Goal: Information Seeking & Learning: Learn about a topic

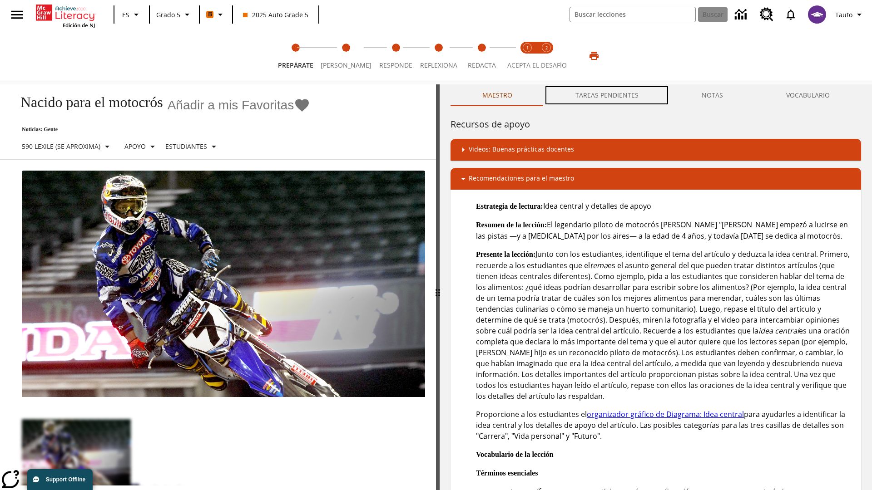
click at [607, 95] on button "TAREAS PENDIENTES" at bounding box center [606, 95] width 126 height 22
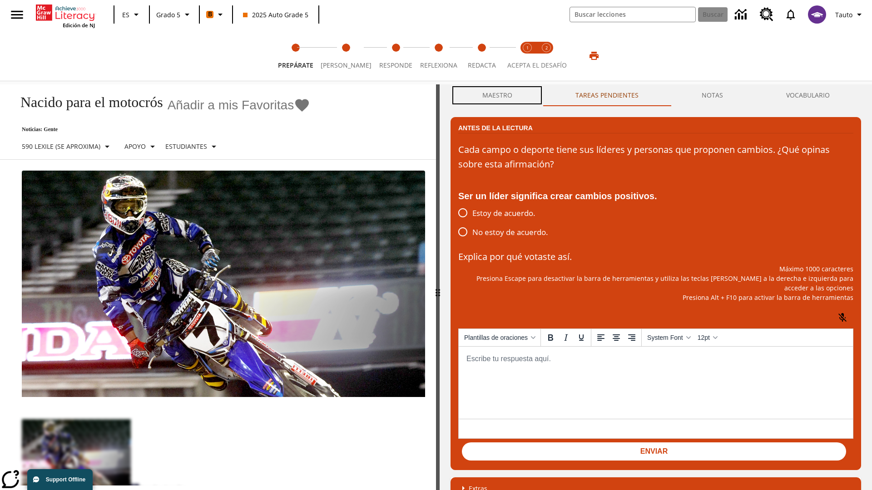
scroll to position [0, 0]
click at [497, 95] on button "Maestro" at bounding box center [496, 95] width 93 height 22
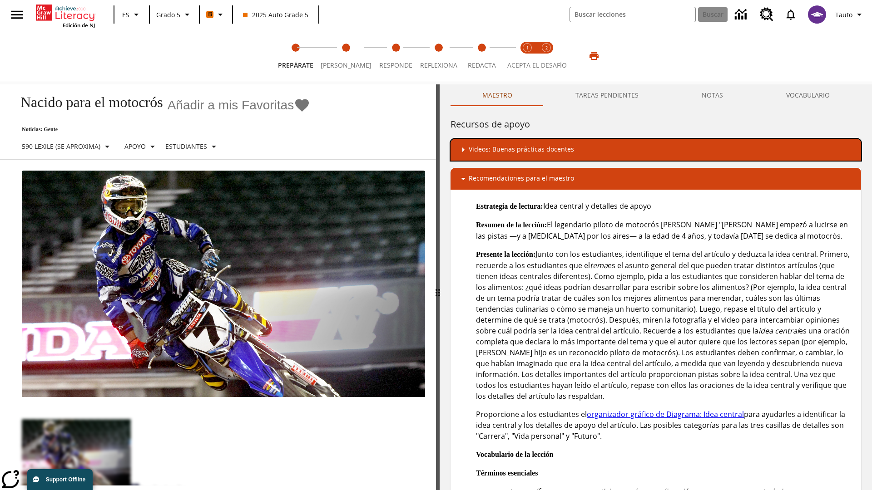
click at [655, 149] on div "Videos: Buenas prácticas docentes" at bounding box center [656, 149] width 396 height 11
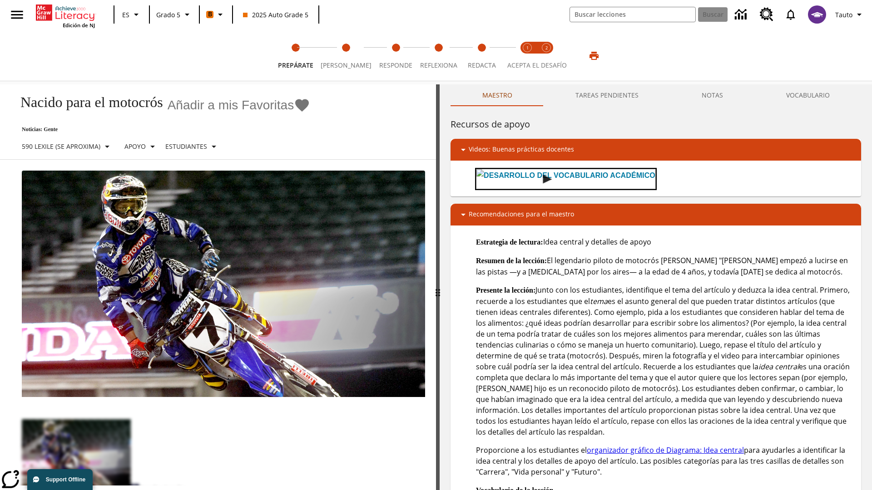
click at [542, 178] on img "Desarrollo del vocabulario académico" at bounding box center [546, 179] width 9 height 9
click at [342, 56] on span "Lee" at bounding box center [345, 62] width 51 height 16
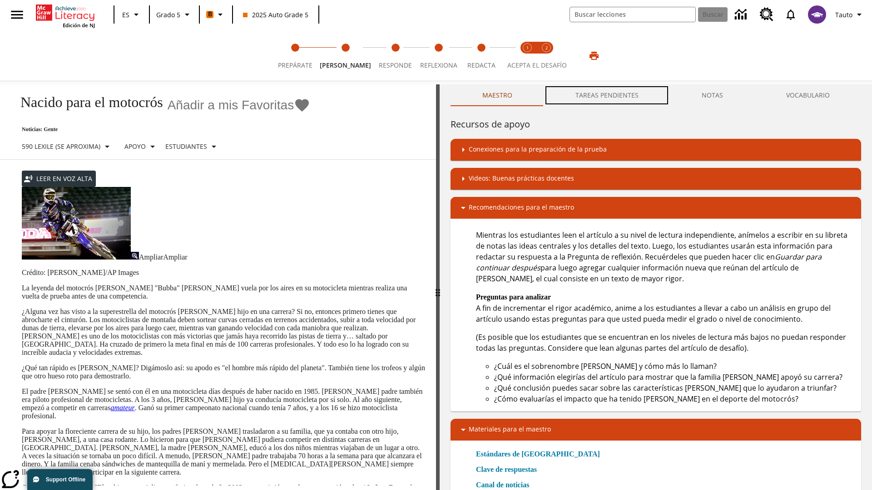
scroll to position [0, 0]
click at [607, 95] on button "TAREAS PENDIENTES" at bounding box center [606, 95] width 126 height 22
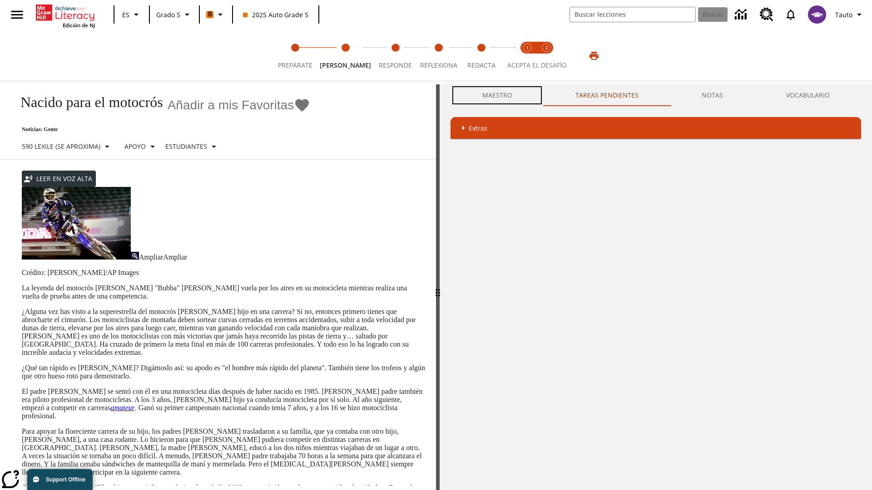
click at [497, 95] on button "Maestro" at bounding box center [496, 95] width 93 height 22
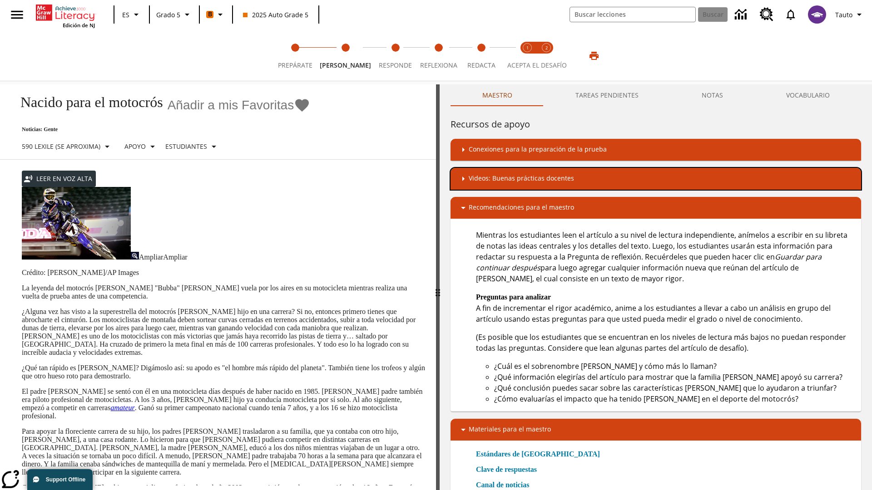
click at [655, 178] on div "Videos: Buenas prácticas docentes" at bounding box center [656, 178] width 396 height 11
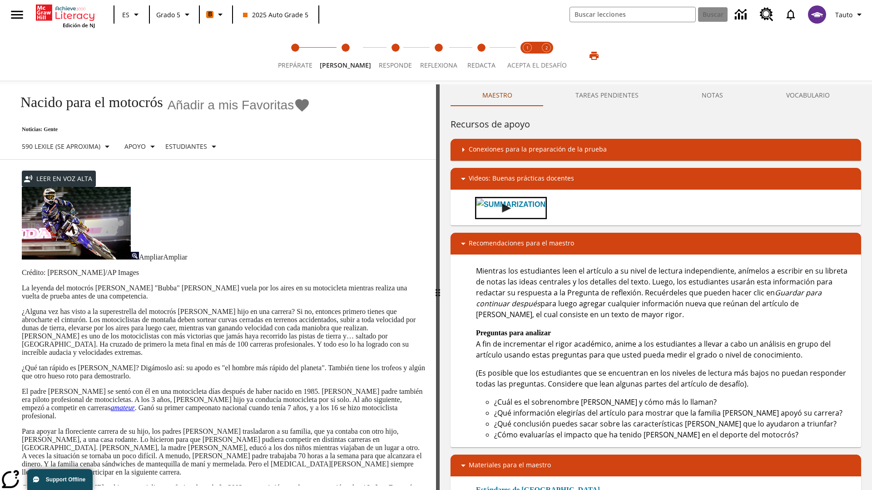
click at [502, 204] on img "Summarization" at bounding box center [506, 208] width 9 height 9
click at [527, 56] on span "Acepta el desafío lee step 1 of 2" at bounding box center [527, 62] width 12 height 16
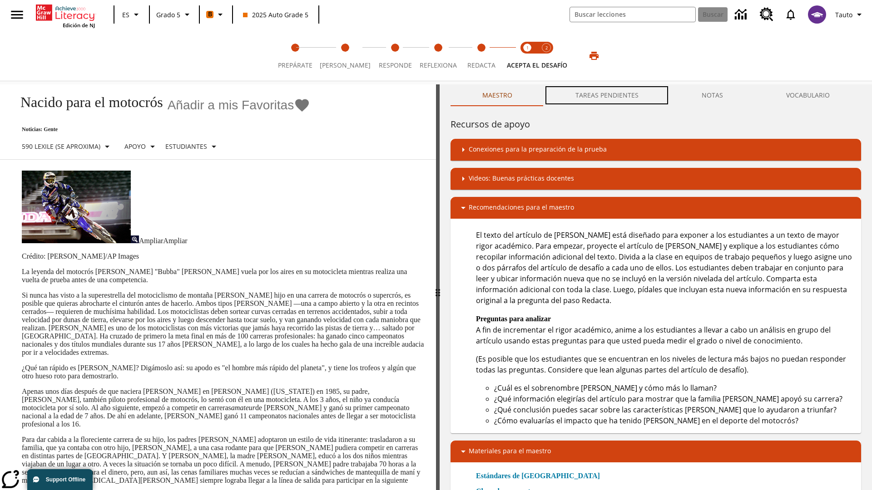
scroll to position [0, 0]
click at [607, 95] on button "TAREAS PENDIENTES" at bounding box center [606, 95] width 126 height 22
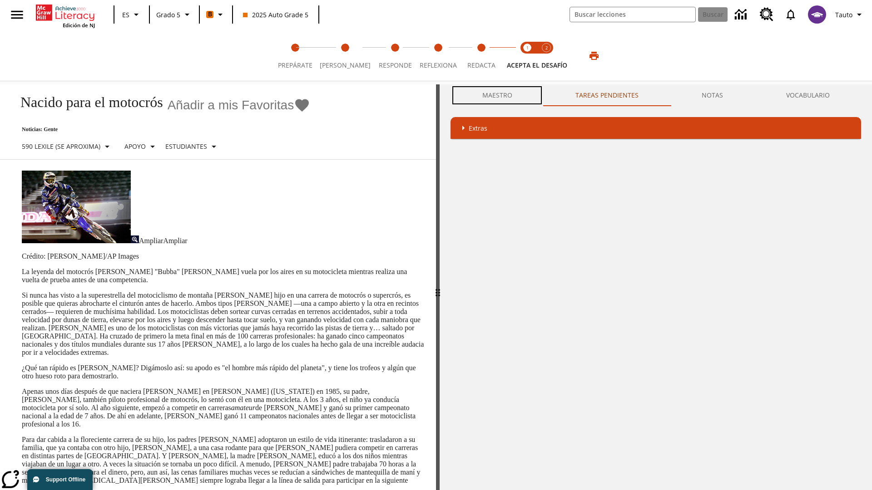
click at [497, 95] on button "Maestro" at bounding box center [496, 95] width 93 height 22
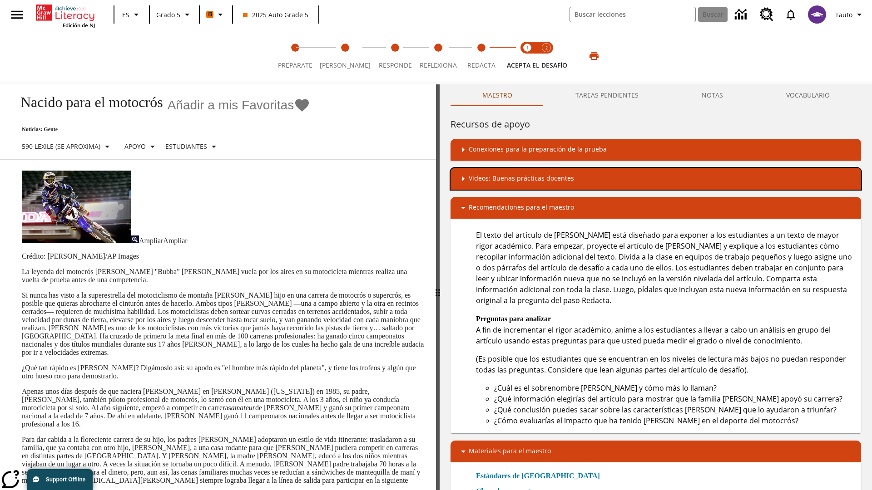
click at [655, 178] on div "Videos: Buenas prácticas docentes" at bounding box center [656, 178] width 396 height 11
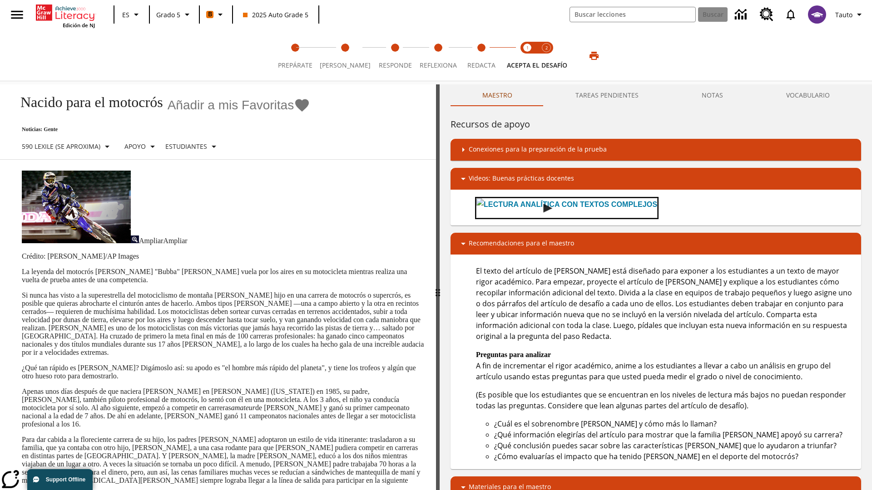
click at [543, 207] on img "Lectura Analítica con textos complejos" at bounding box center [547, 208] width 9 height 9
